Goal: Check status: Check status

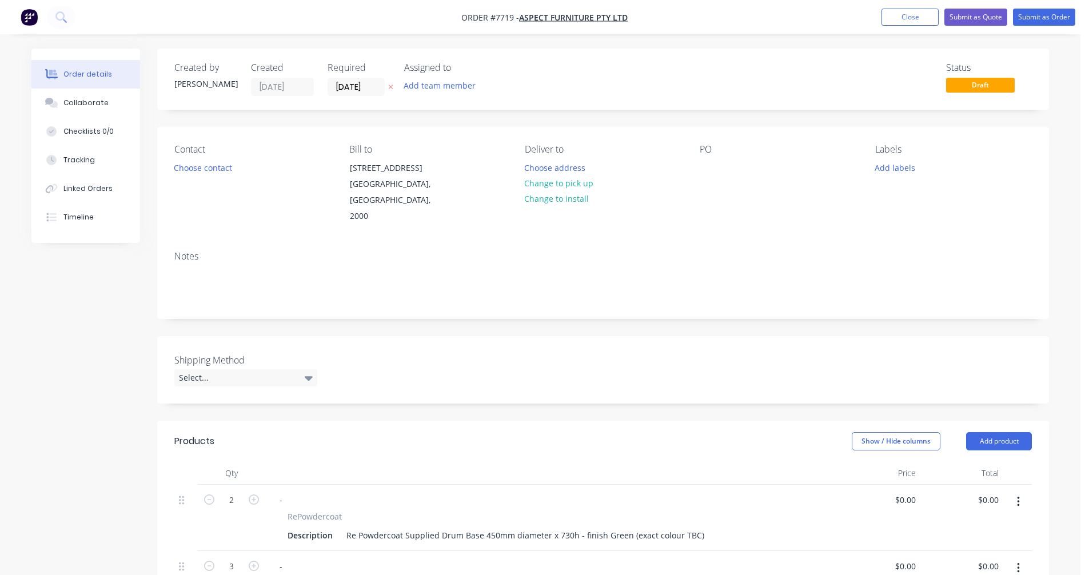
scroll to position [274, 0]
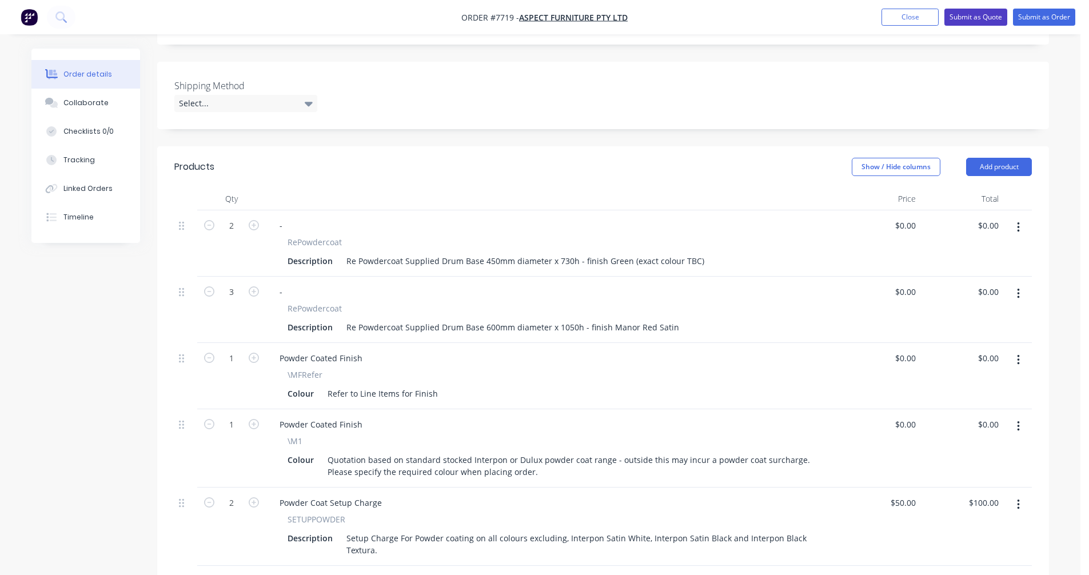
click at [977, 15] on button "Submit as Quote" at bounding box center [975, 17] width 63 height 17
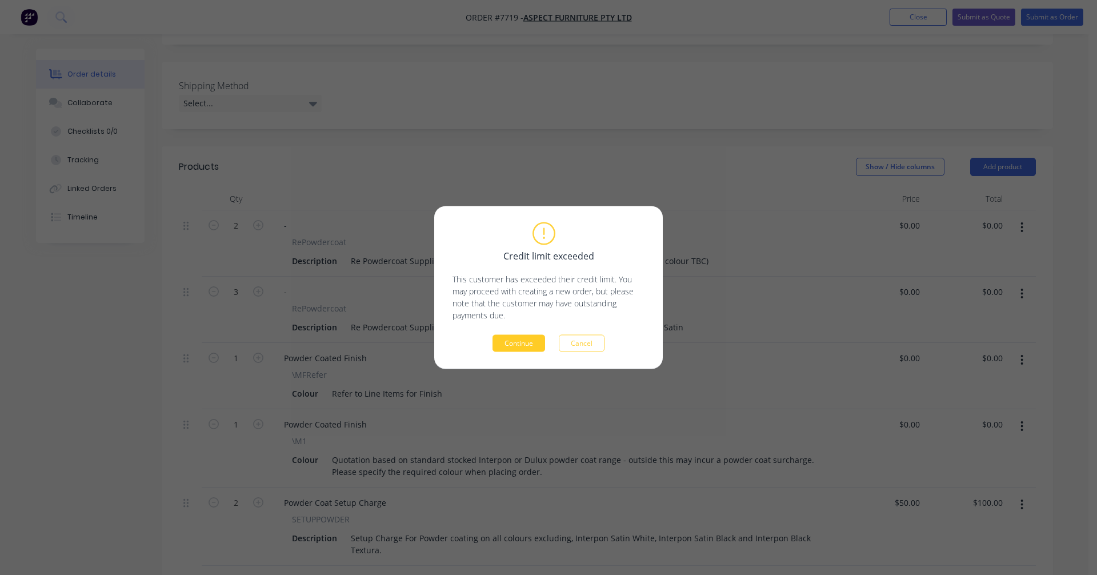
click at [520, 344] on button "Continue" at bounding box center [519, 343] width 53 height 17
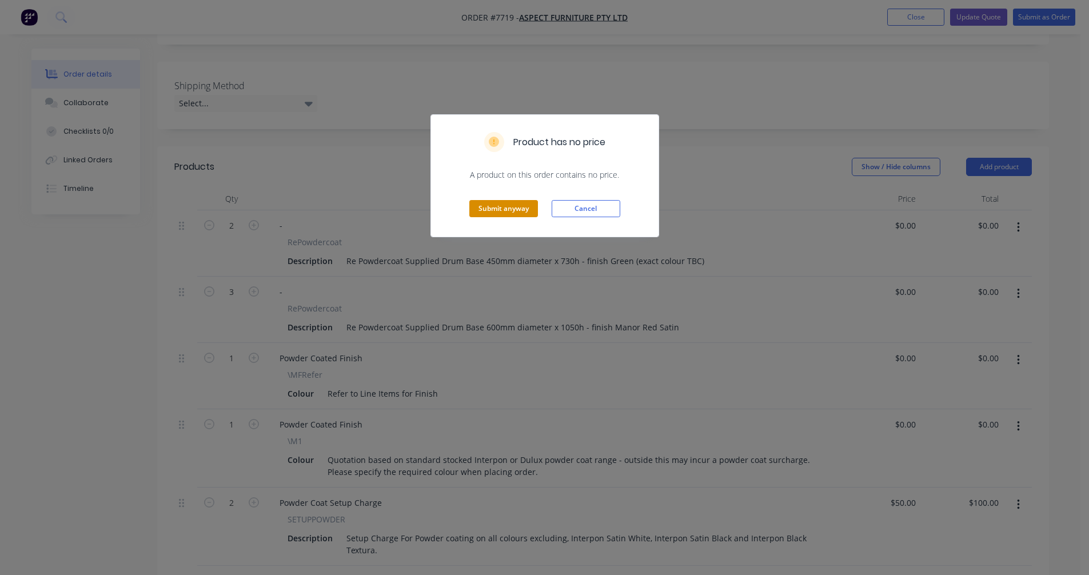
click at [502, 212] on button "Submit anyway" at bounding box center [503, 208] width 69 height 17
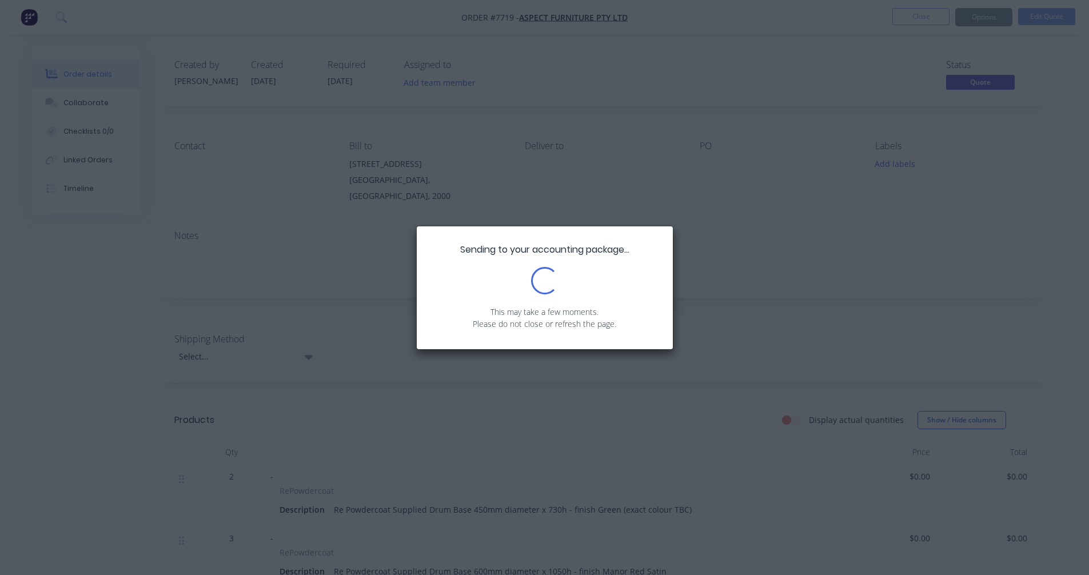
scroll to position [0, 0]
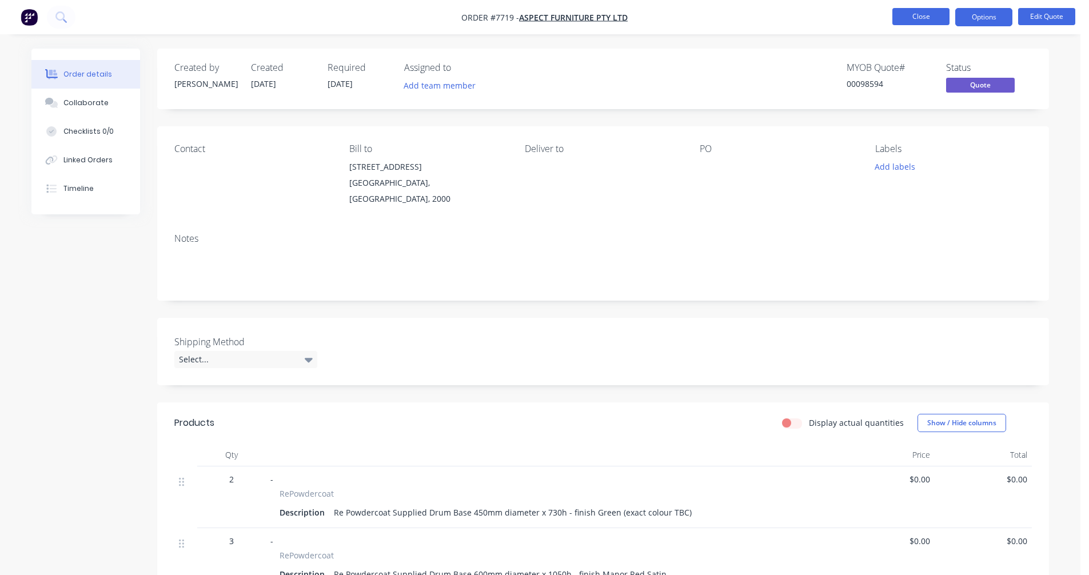
click at [920, 17] on button "Close" at bounding box center [920, 16] width 57 height 17
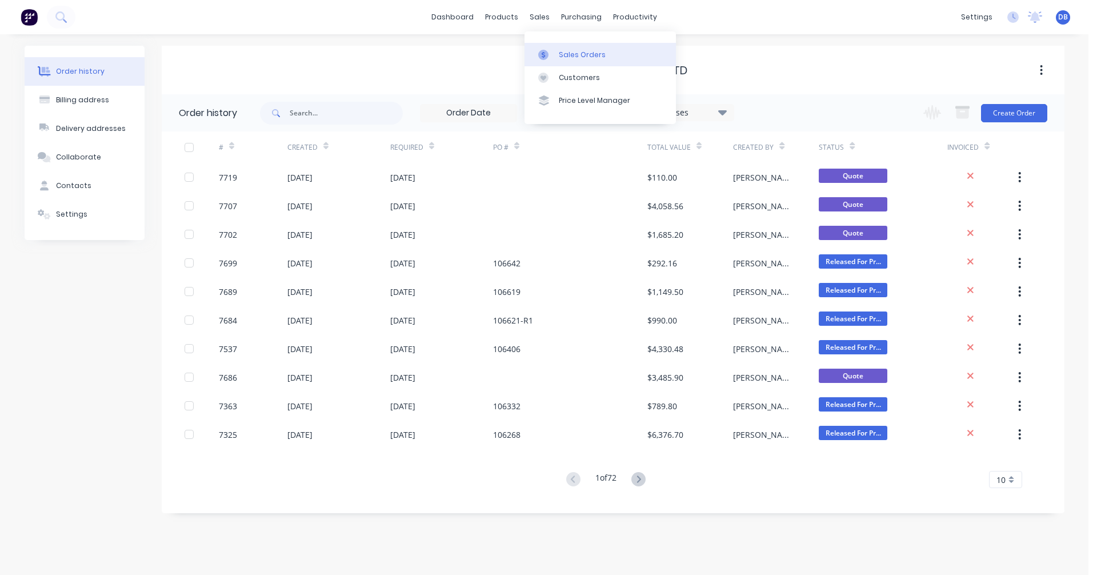
click at [566, 55] on div "Sales Orders" at bounding box center [582, 55] width 47 height 10
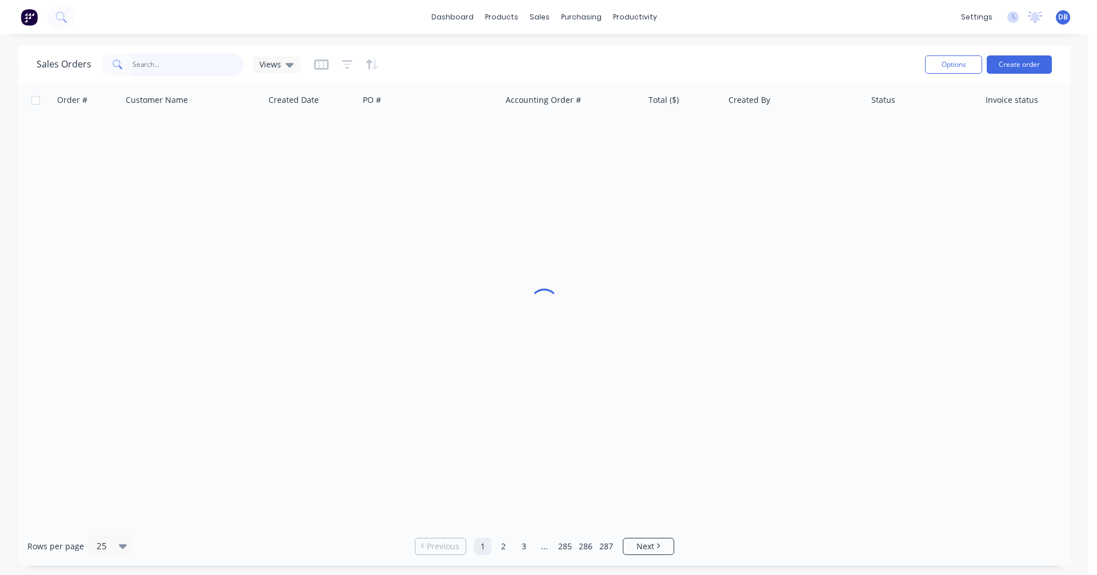
click at [165, 62] on input "text" at bounding box center [188, 64] width 111 height 23
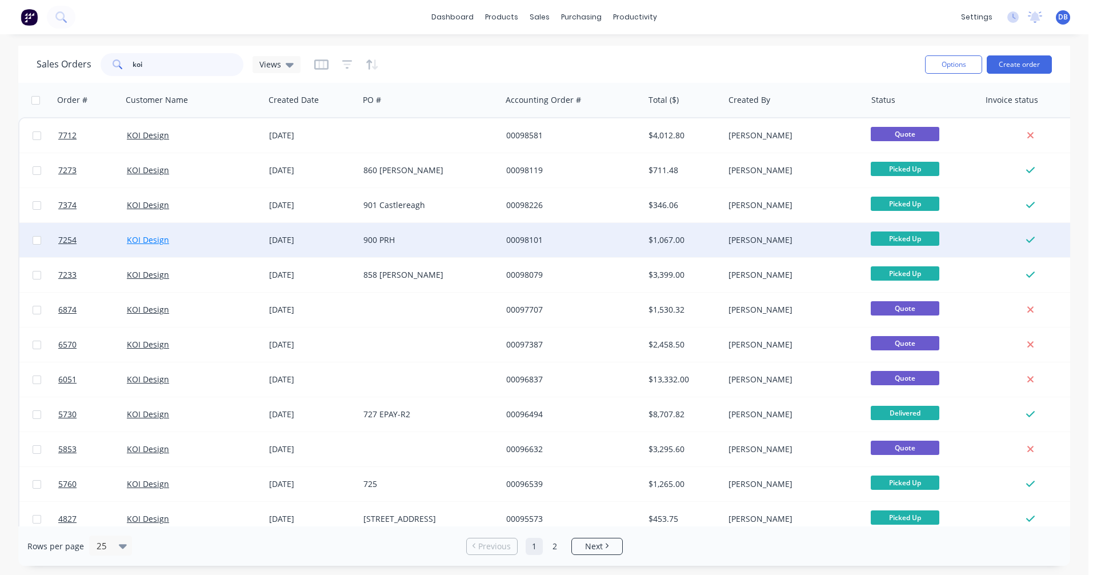
type input "koi"
click at [133, 240] on link "KOI Design" at bounding box center [148, 239] width 42 height 11
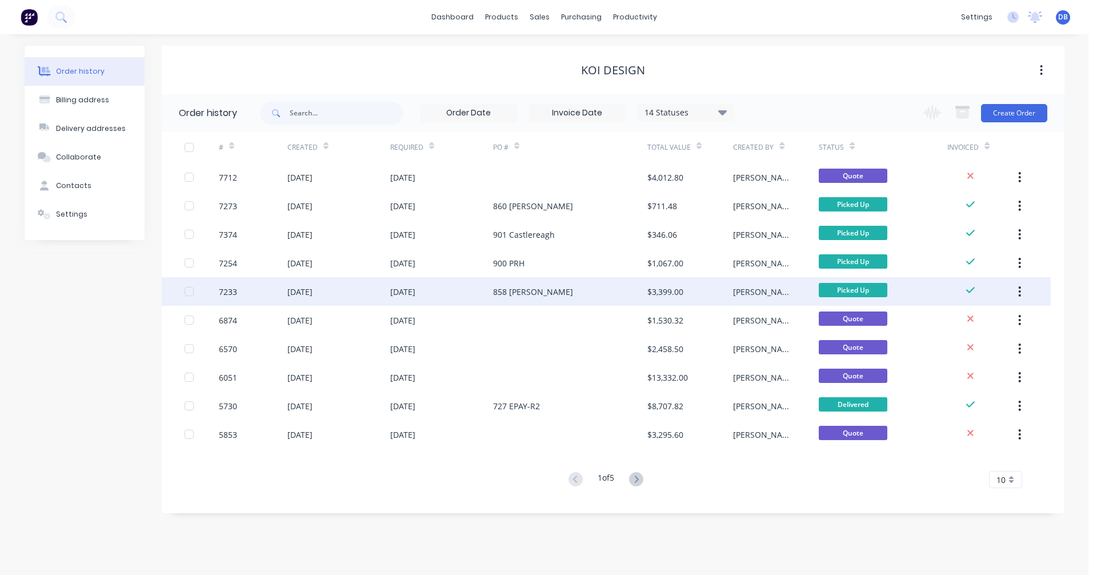
click at [408, 285] on div "[DATE]" at bounding box center [441, 291] width 103 height 29
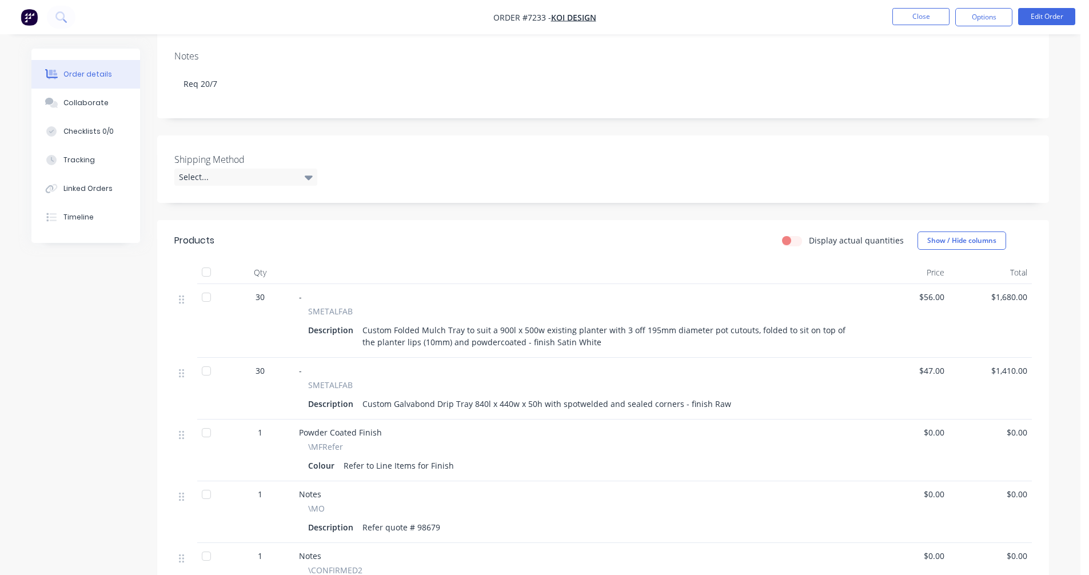
scroll to position [171, 0]
click at [916, 18] on button "Close" at bounding box center [920, 16] width 57 height 17
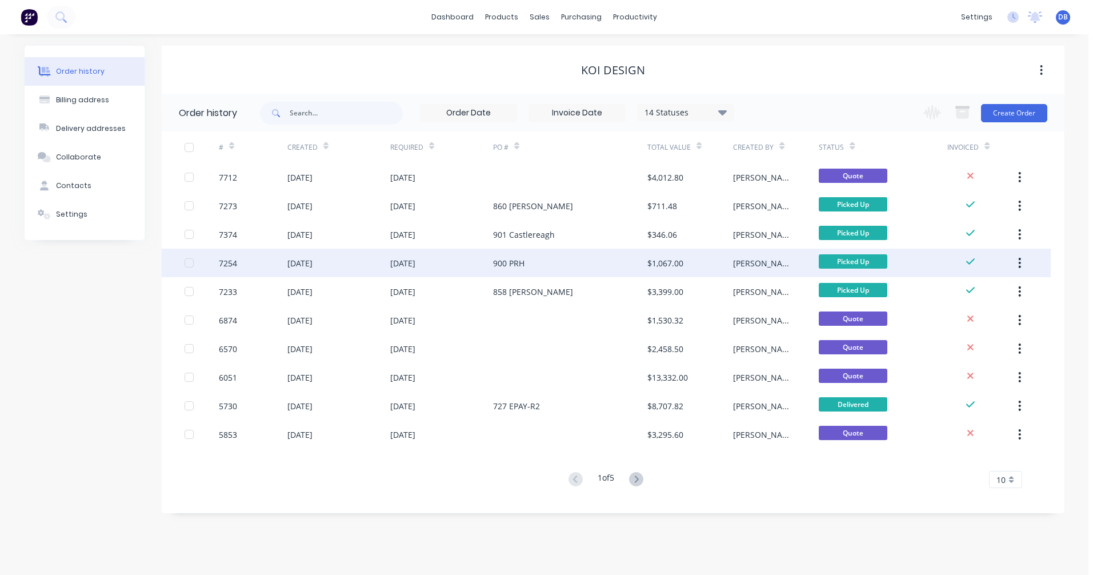
click at [410, 261] on div "[DATE]" at bounding box center [402, 263] width 25 height 12
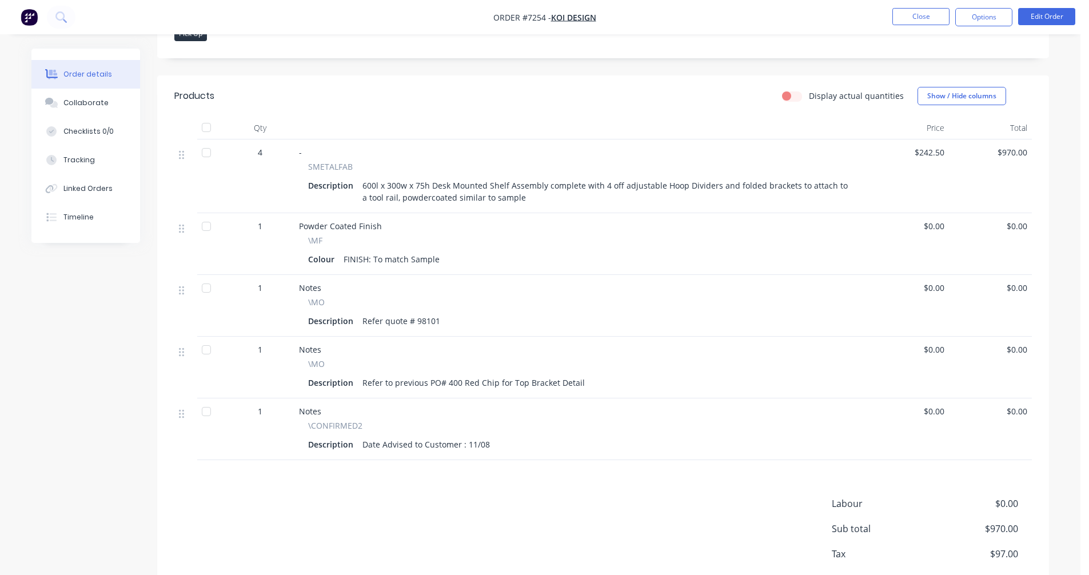
scroll to position [286, 0]
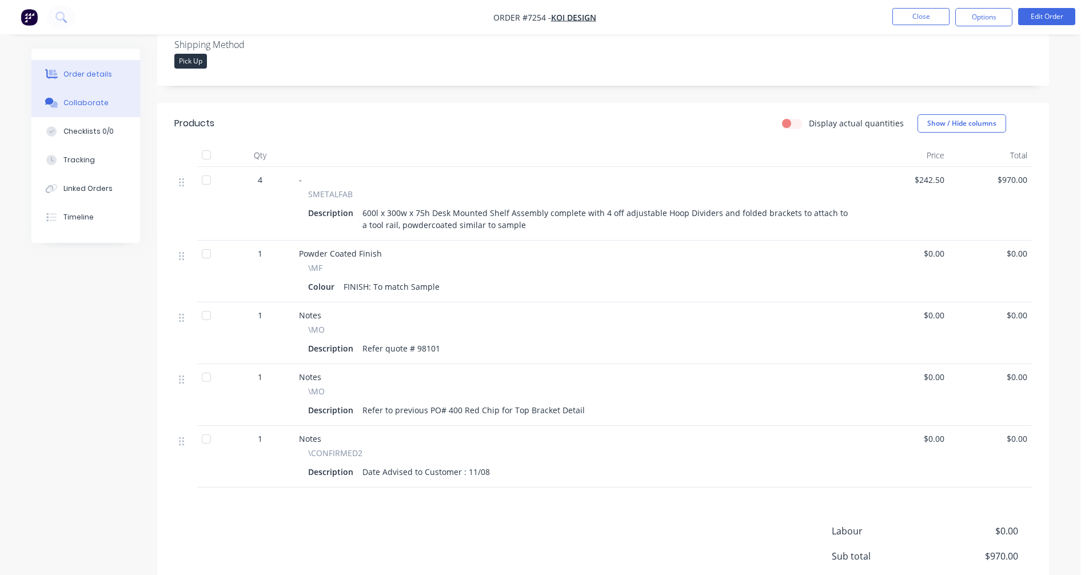
click at [96, 105] on div "Collaborate" at bounding box center [85, 103] width 45 height 10
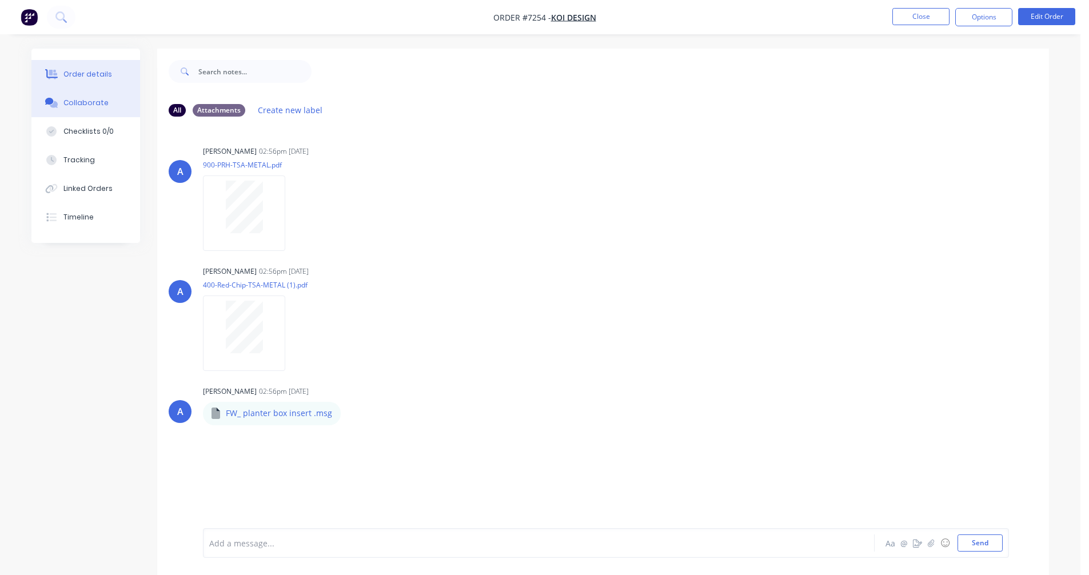
click at [79, 74] on div "Order details" at bounding box center [87, 74] width 49 height 10
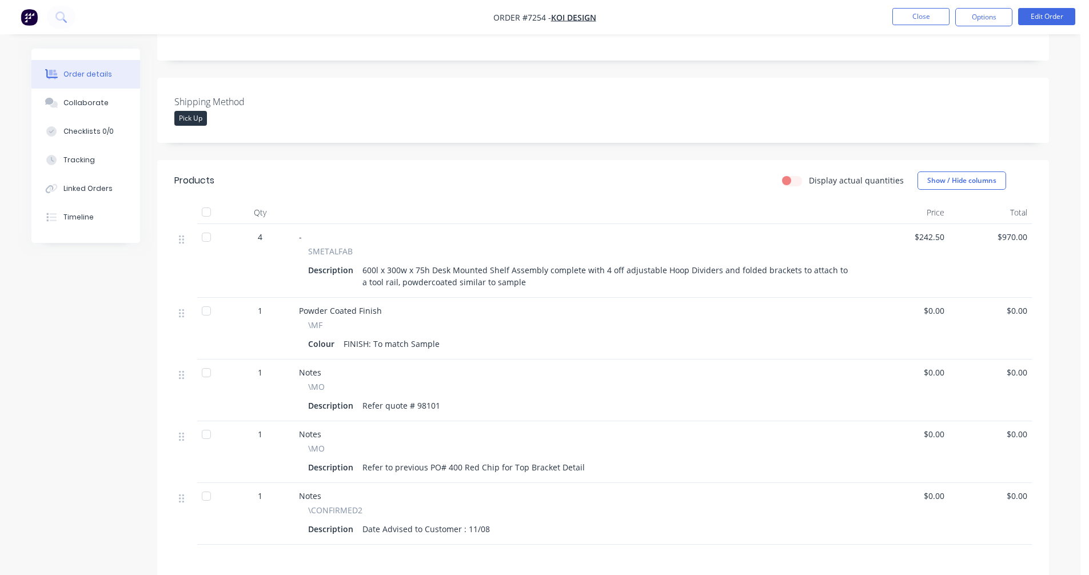
scroll to position [343, 0]
